Goal: Check status: Check status

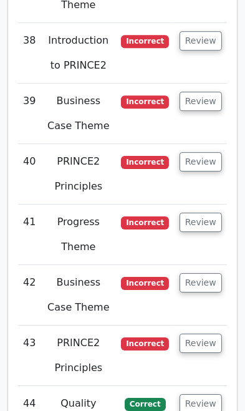
scroll to position [4933, 0]
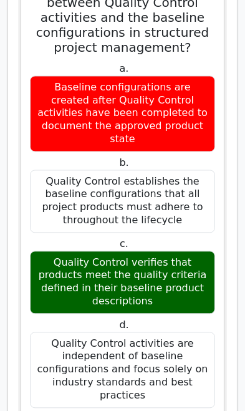
scroll to position [6838, 0]
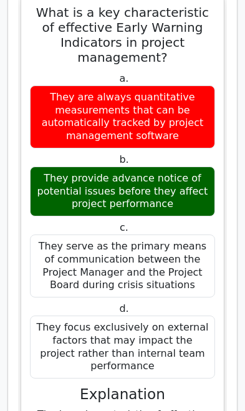
scroll to position [7895, 0]
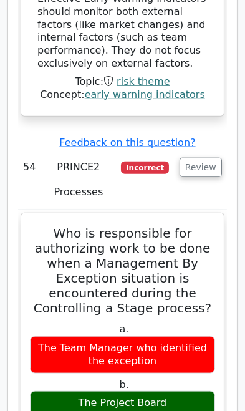
scroll to position [8752, 0]
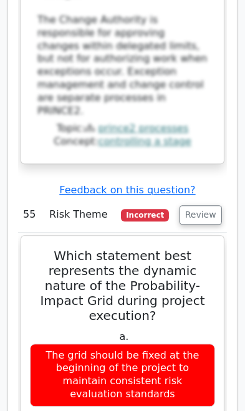
scroll to position [9721, 0]
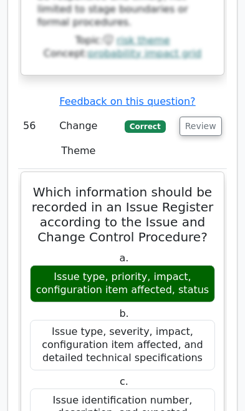
scroll to position [10856, 0]
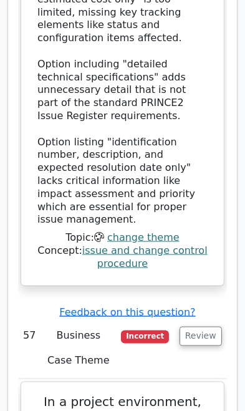
scroll to position [11796, 0]
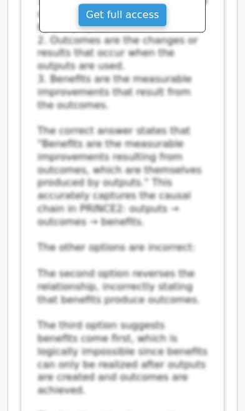
scroll to position [12741, 0]
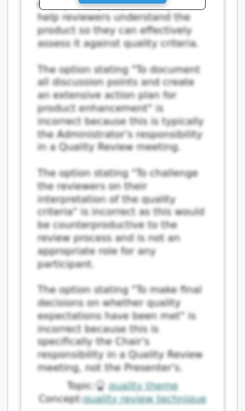
scroll to position [13856, 0]
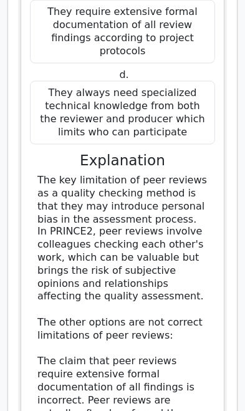
scroll to position [14604, 0]
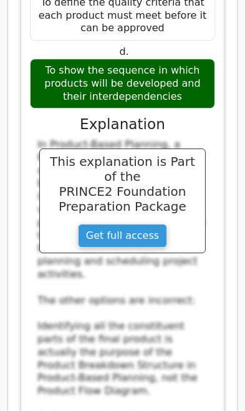
scroll to position [15674, 0]
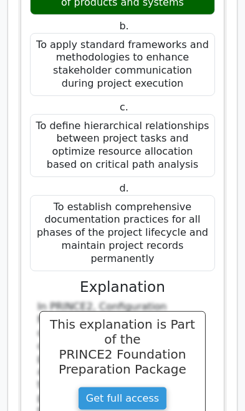
scroll to position [16512, 0]
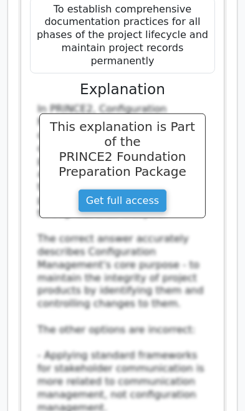
scroll to position [16742, 0]
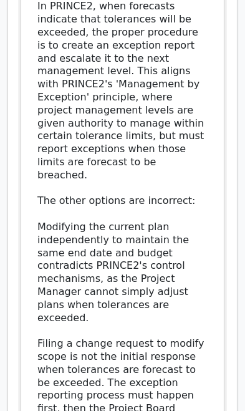
scroll to position [17864, 0]
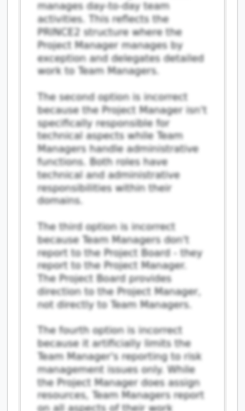
scroll to position [0, 7]
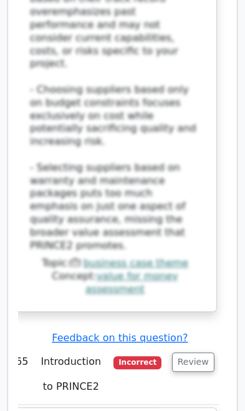
scroll to position [20470, 0]
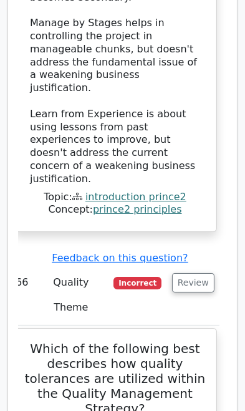
scroll to position [21443, 0]
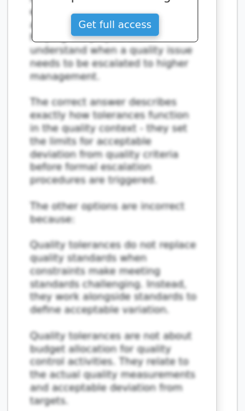
scroll to position [22268, 0]
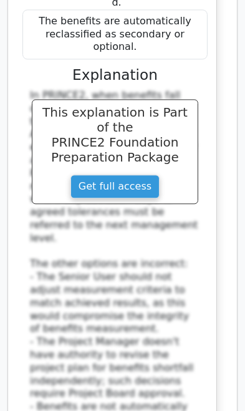
scroll to position [23180, 0]
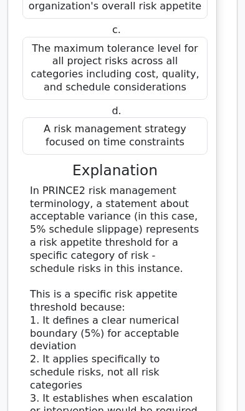
scroll to position [24032, 0]
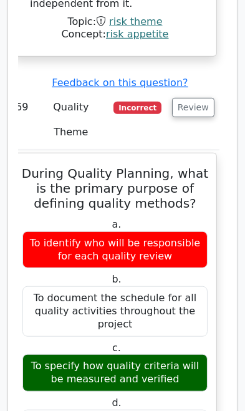
scroll to position [24736, 0]
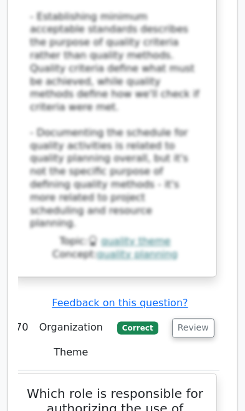
scroll to position [25491, 0]
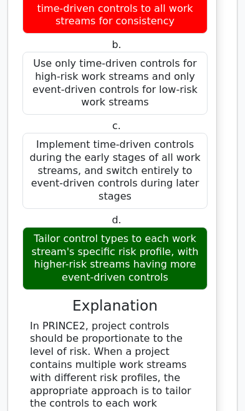
scroll to position [26965, 0]
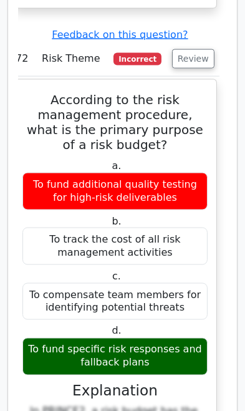
scroll to position [28011, 0]
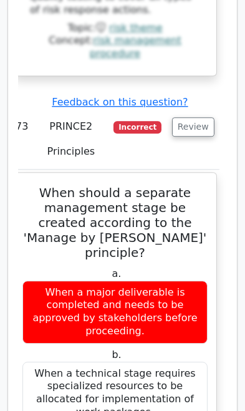
scroll to position [28854, 0]
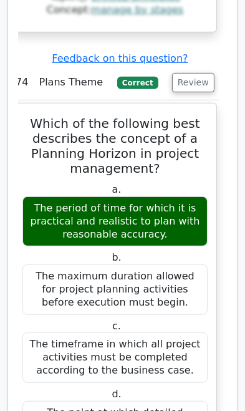
scroll to position [30027, 0]
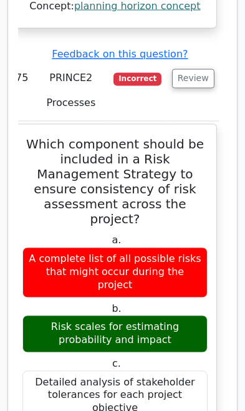
scroll to position [30987, 0]
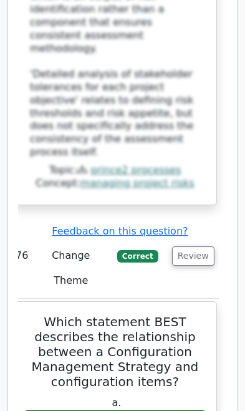
scroll to position [31862, 0]
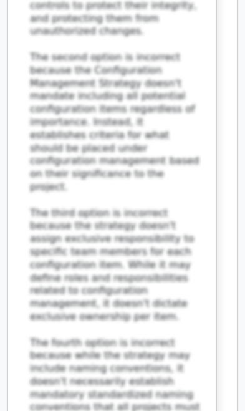
scroll to position [32811, 0]
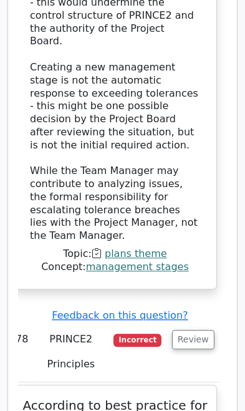
scroll to position [34059, 0]
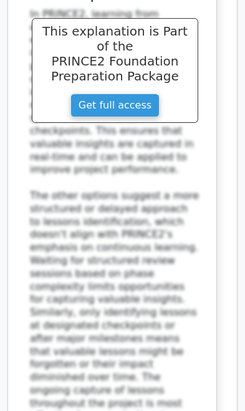
scroll to position [34833, 0]
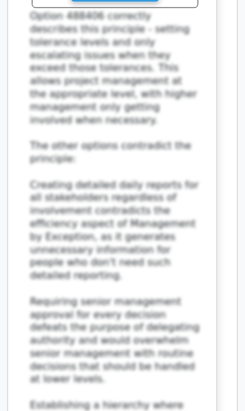
scroll to position [35894, 0]
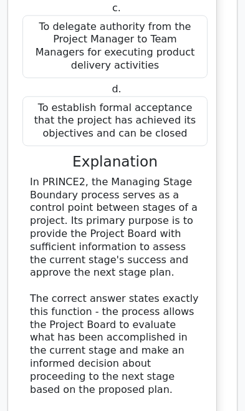
scroll to position [36791, 0]
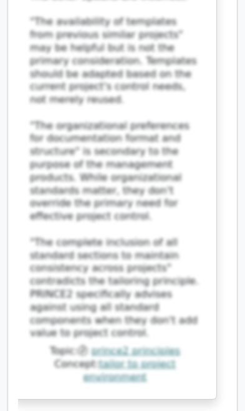
scroll to position [38222, 0]
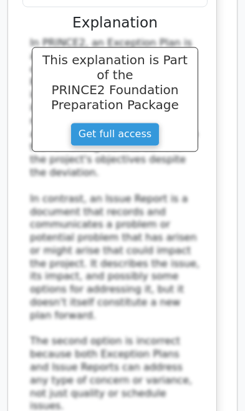
scroll to position [39077, 0]
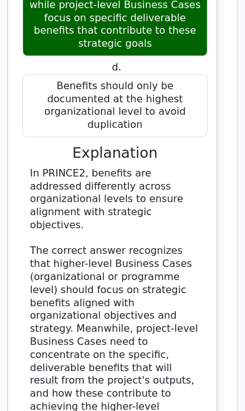
scroll to position [40129, 0]
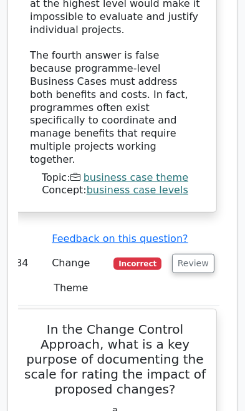
scroll to position [40782, 0]
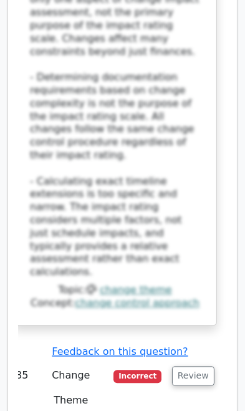
scroll to position [41813, 0]
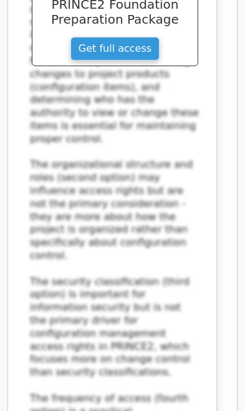
scroll to position [42679, 0]
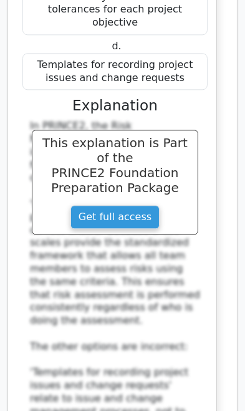
scroll to position [31355, 0]
